Goal: Complete application form

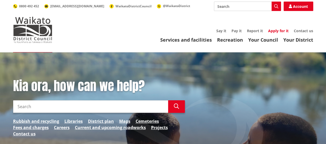
click at [278, 31] on link "Apply for it" at bounding box center [278, 30] width 20 height 5
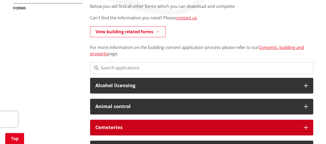
scroll to position [131, 0]
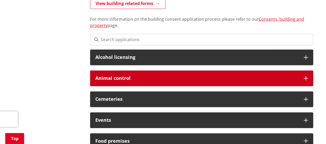
click at [305, 75] on div "Animal control" at bounding box center [201, 78] width 223 height 16
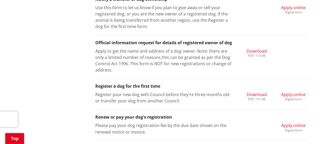
scroll to position [366, 0]
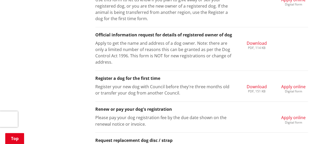
click at [134, 79] on h3 "Register a dog for the first time" at bounding box center [201, 78] width 213 height 5
click at [291, 84] on span "Apply online" at bounding box center [293, 87] width 24 height 6
